Goal: Navigation & Orientation: Find specific page/section

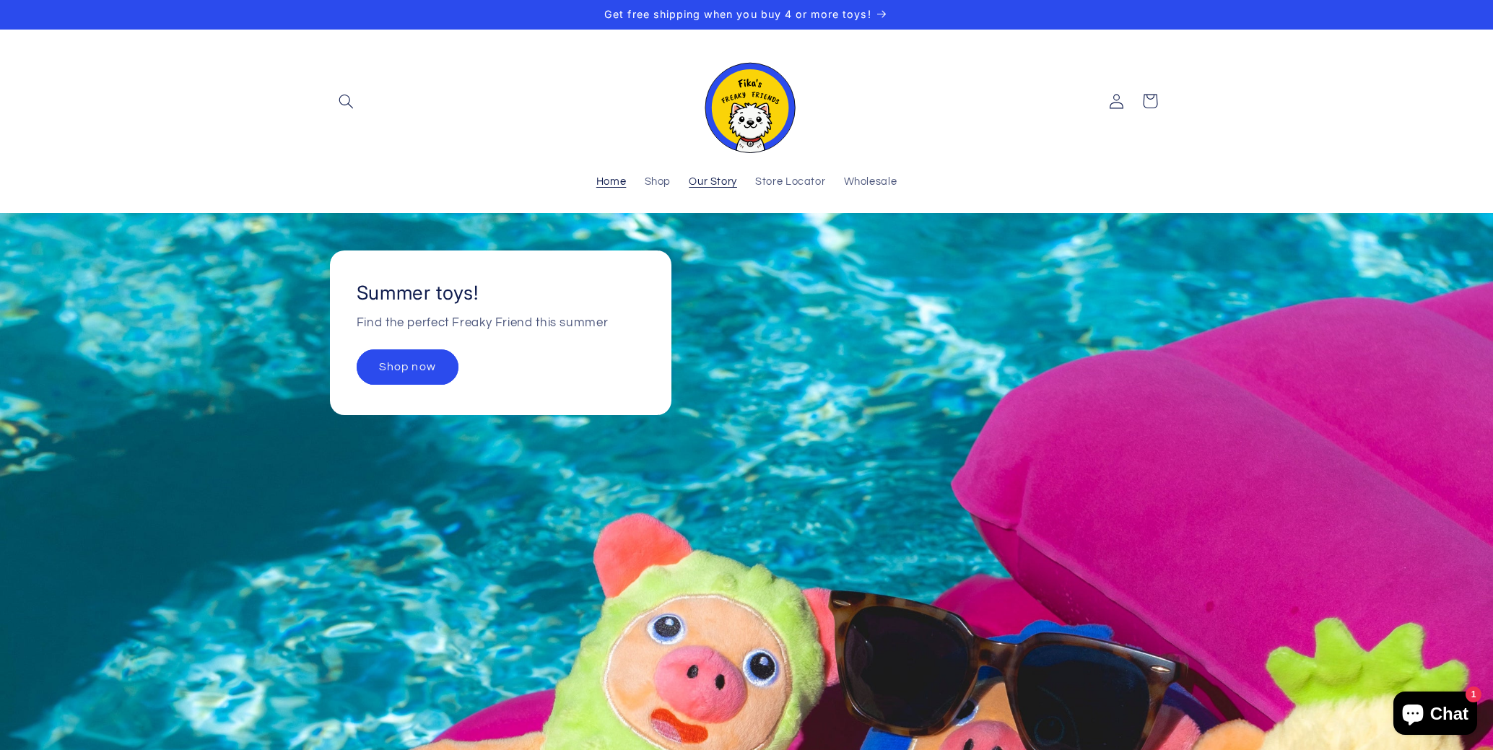
click at [700, 183] on span "Our Story" at bounding box center [713, 182] width 48 height 14
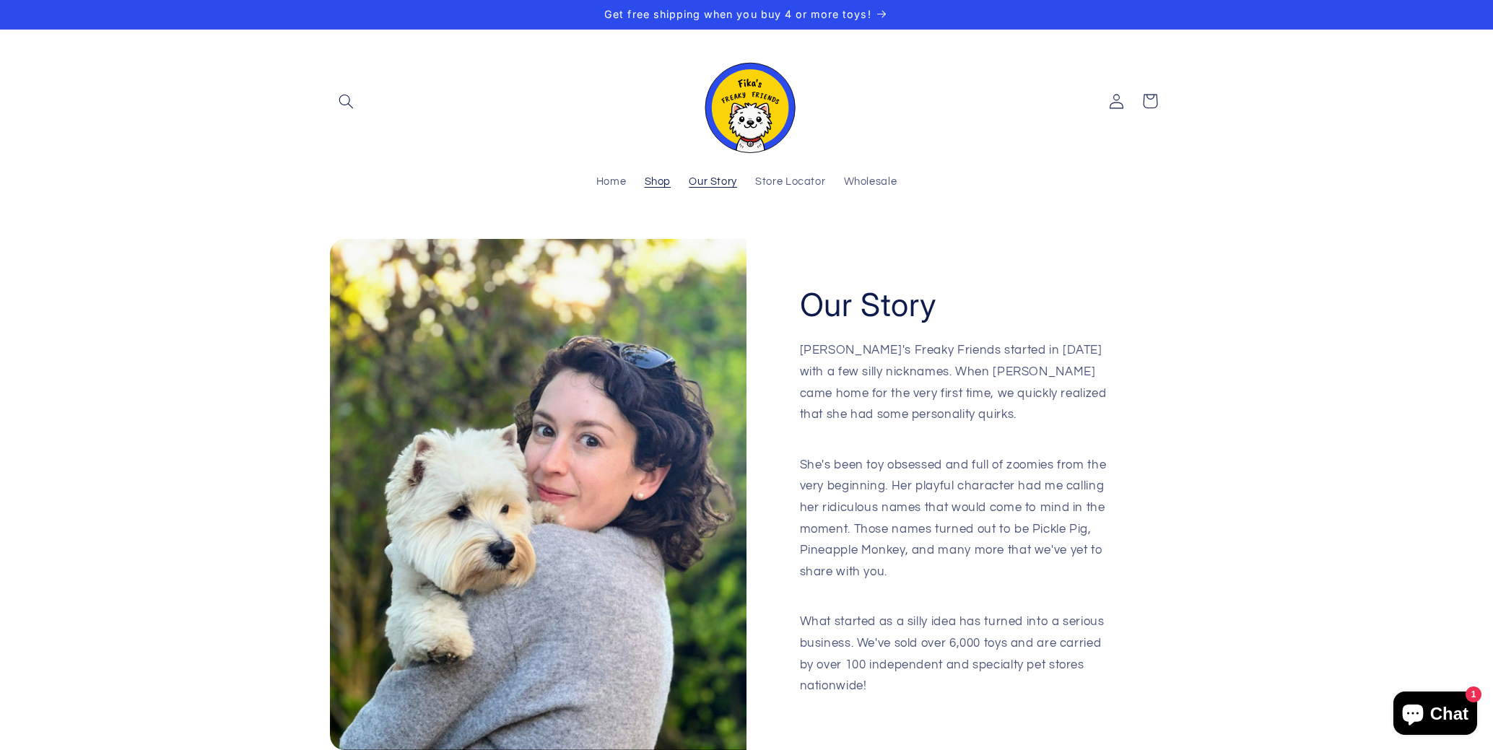
click at [651, 184] on span "Shop" at bounding box center [658, 182] width 27 height 14
